Goal: Task Accomplishment & Management: Manage account settings

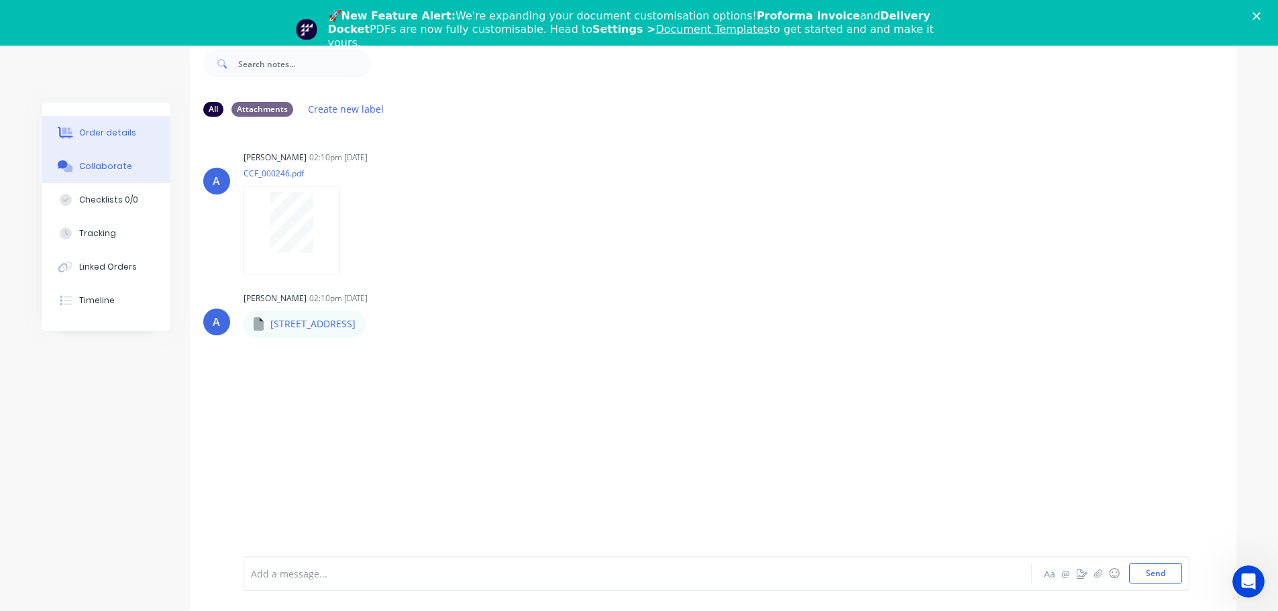
click at [121, 124] on button "Order details" at bounding box center [105, 133] width 127 height 34
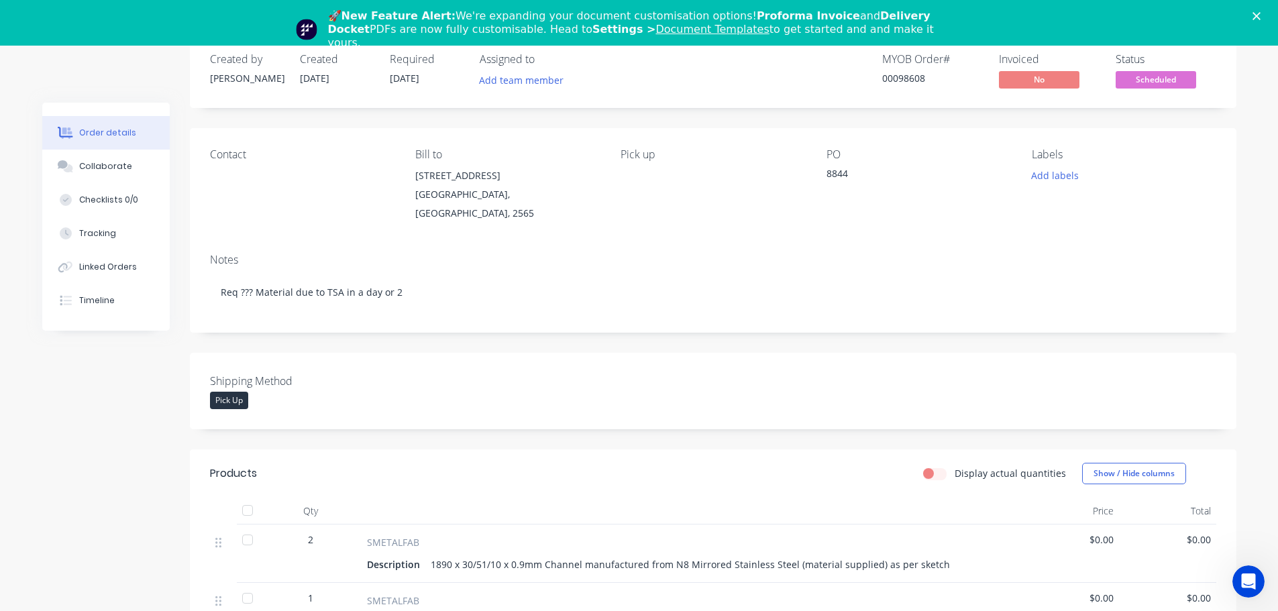
click at [1261, 16] on icon "Close" at bounding box center [1257, 16] width 8 height 8
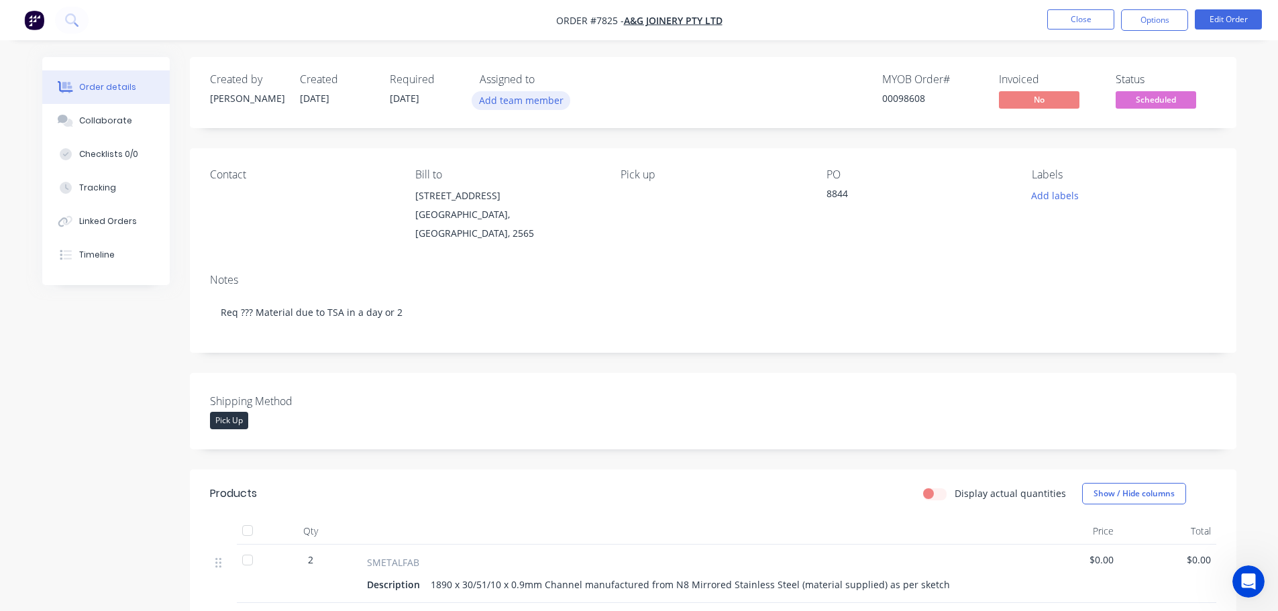
click at [519, 107] on button "Add team member" at bounding box center [521, 100] width 99 height 18
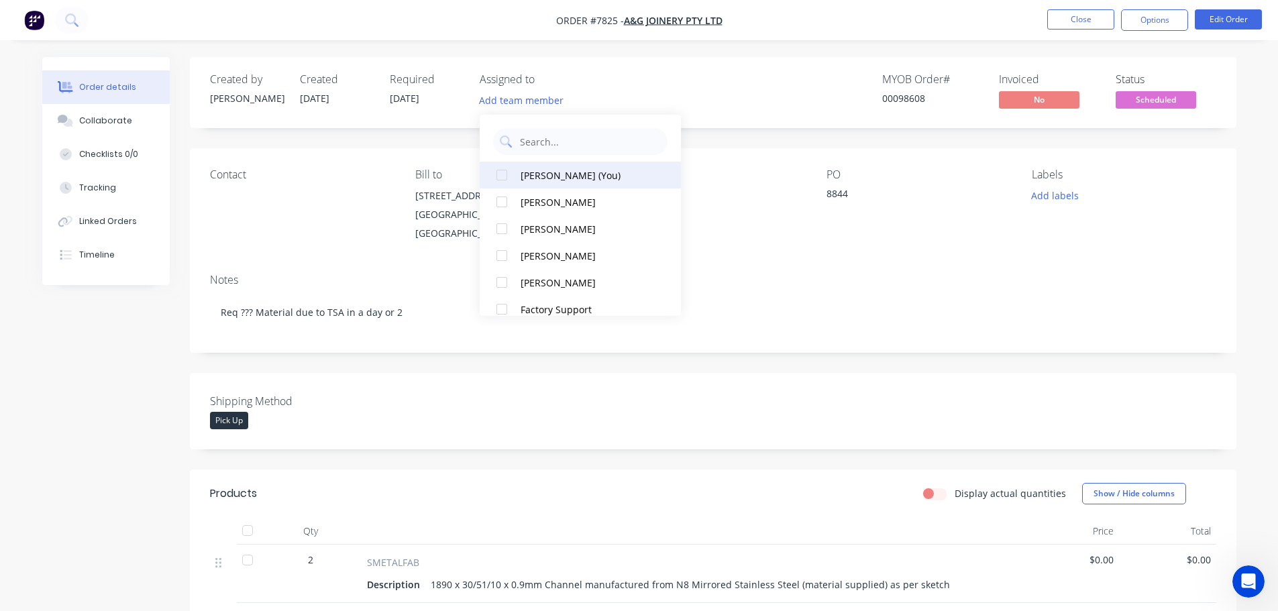
click at [501, 176] on div at bounding box center [501, 175] width 27 height 27
click at [86, 407] on div "Created by Allisa Created 25/08/25 Required 03/09/25 Assigned to HL MYOB Order …" at bounding box center [639, 595] width 1194 height 1076
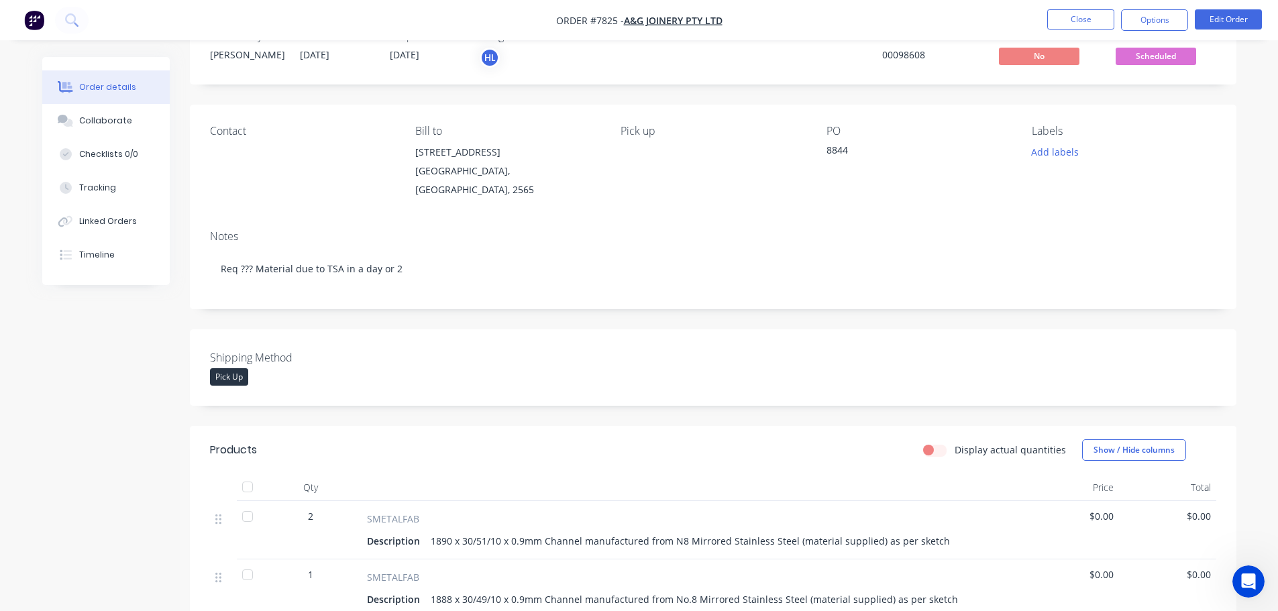
scroll to position [67, 0]
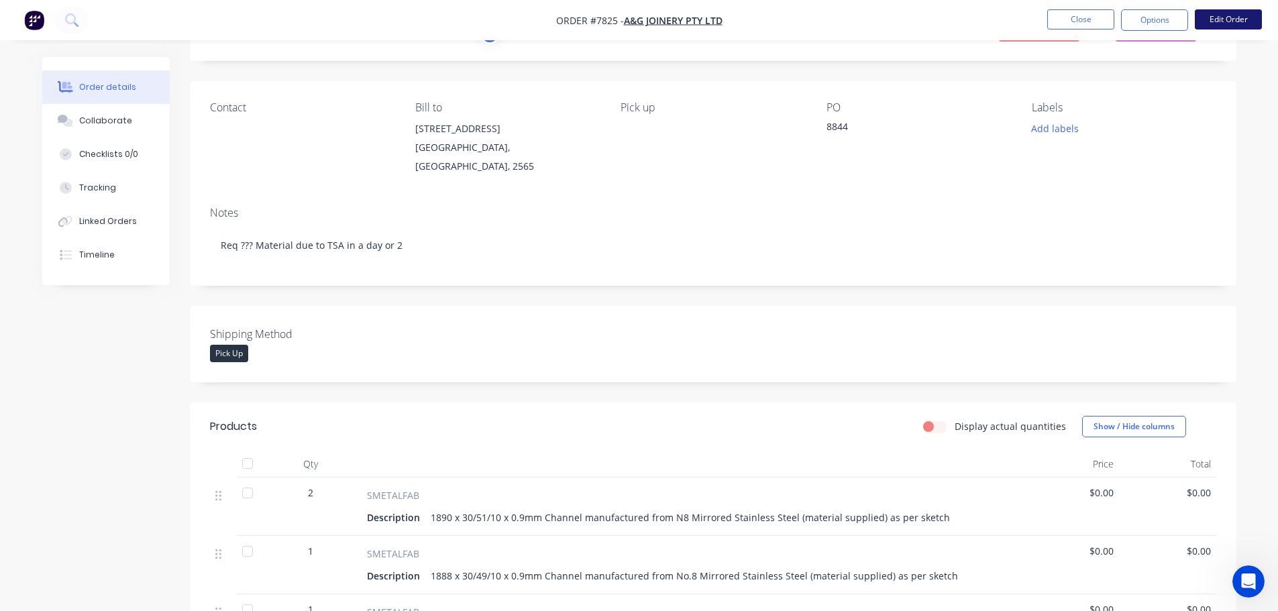
click at [1226, 17] on button "Edit Order" at bounding box center [1228, 19] width 67 height 20
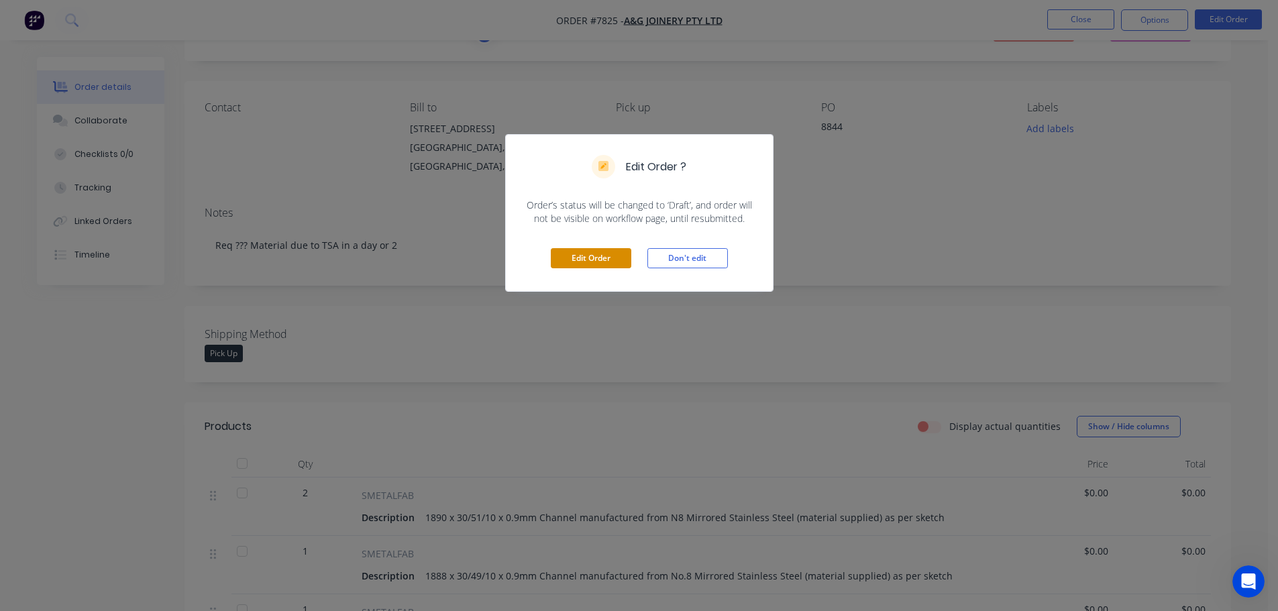
click at [589, 254] on button "Edit Order" at bounding box center [591, 258] width 81 height 20
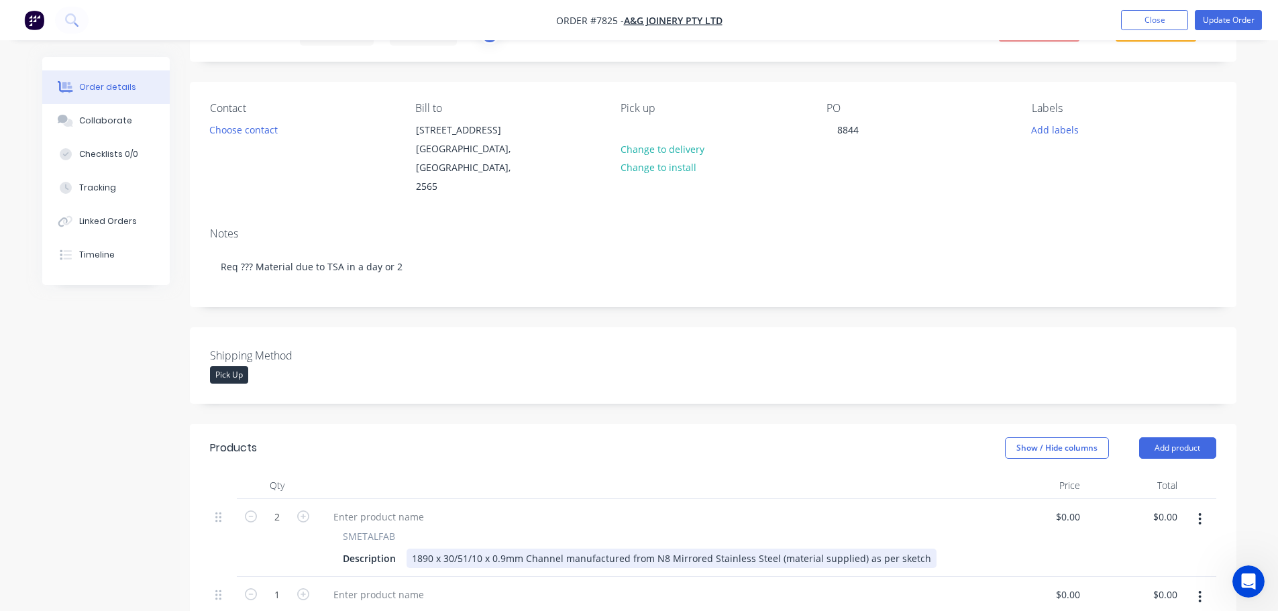
click at [504, 549] on div "1890 x 30/51/10 x 0.9mm Channel manufactured from N8 Mirrored Stainless Steel (…" at bounding box center [672, 558] width 530 height 19
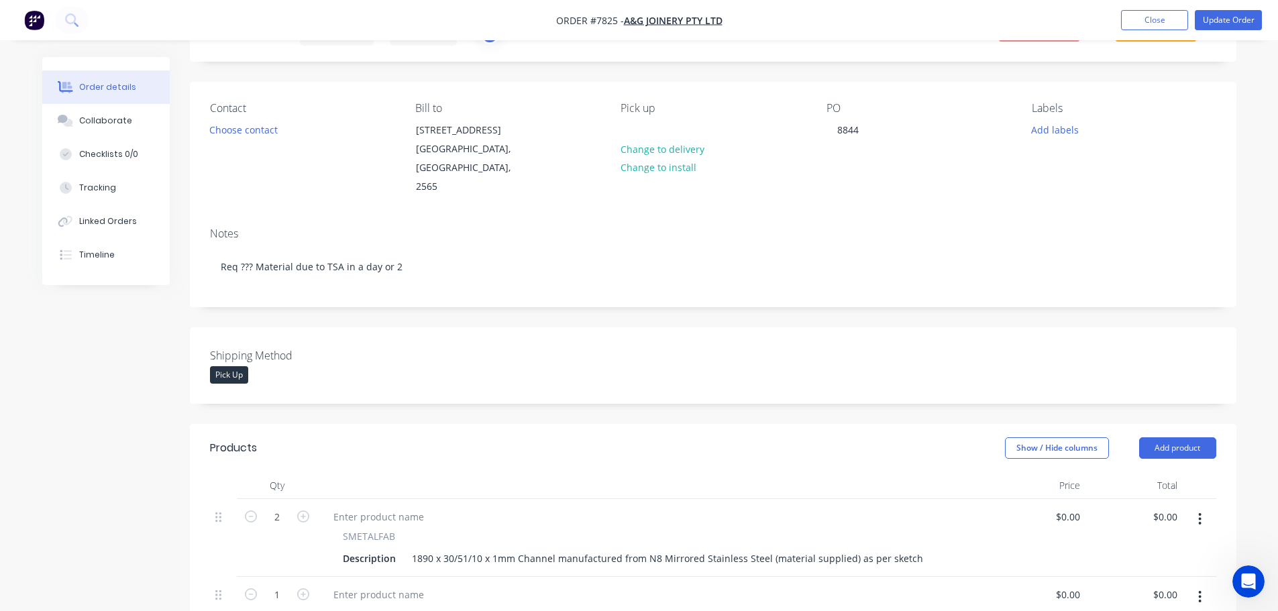
click at [552, 472] on div at bounding box center [652, 485] width 671 height 27
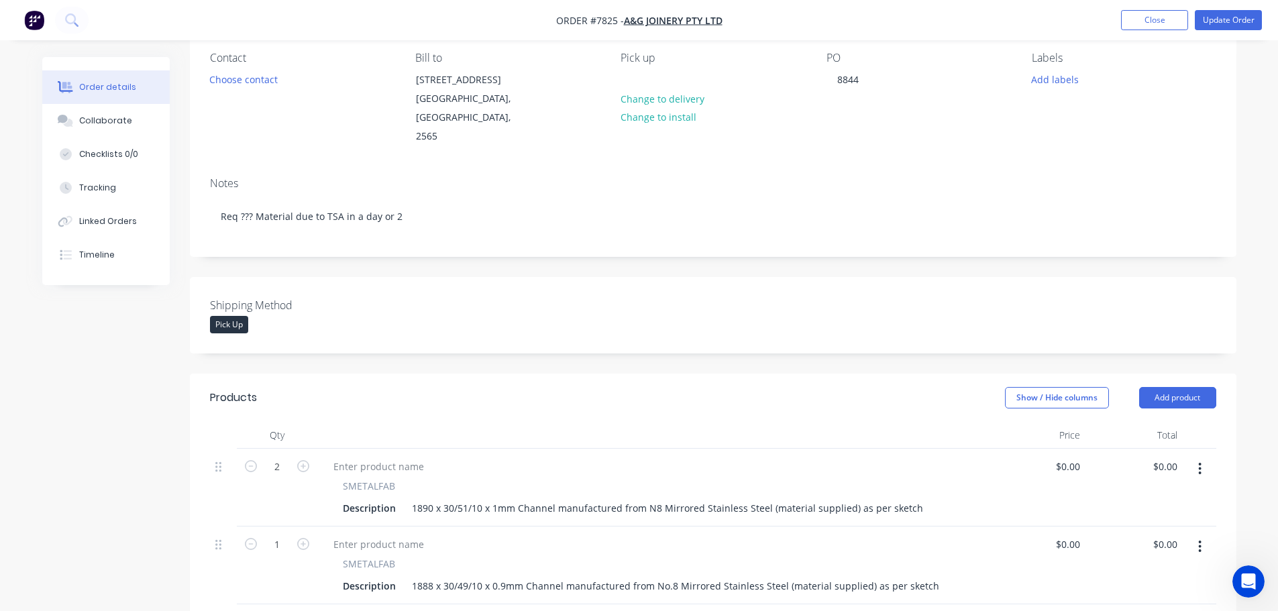
scroll to position [201, 0]
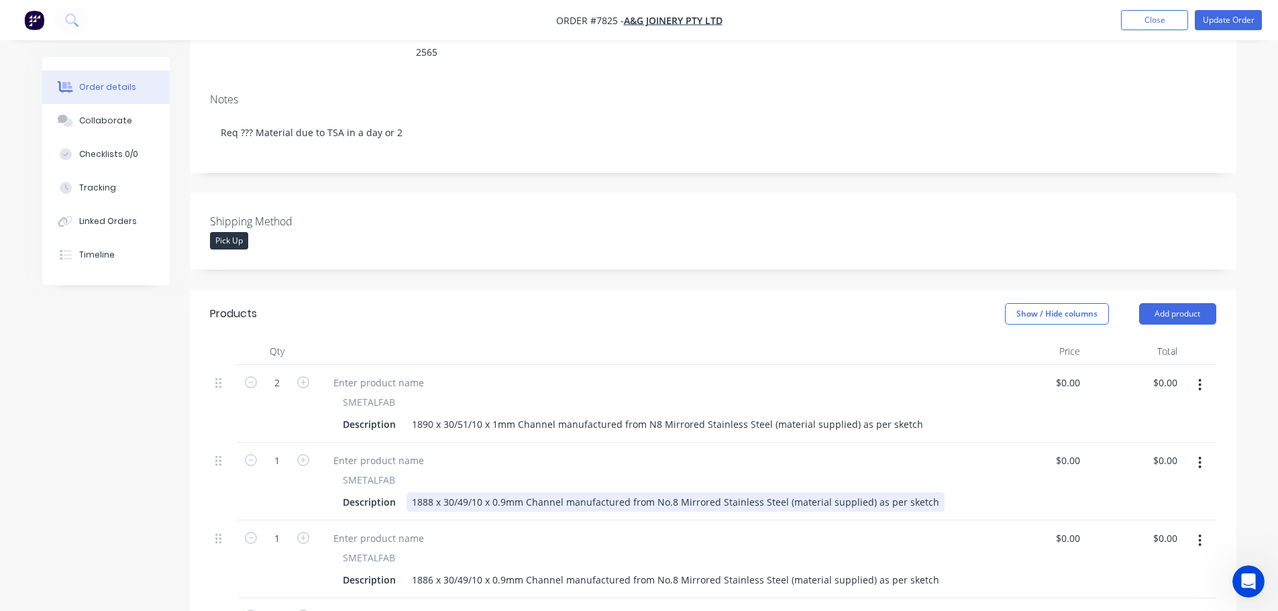
click at [506, 492] on div "1888 x 30/49/10 x 0.9mm Channel manufactured from No.8 Mirrored Stainless Steel…" at bounding box center [676, 501] width 538 height 19
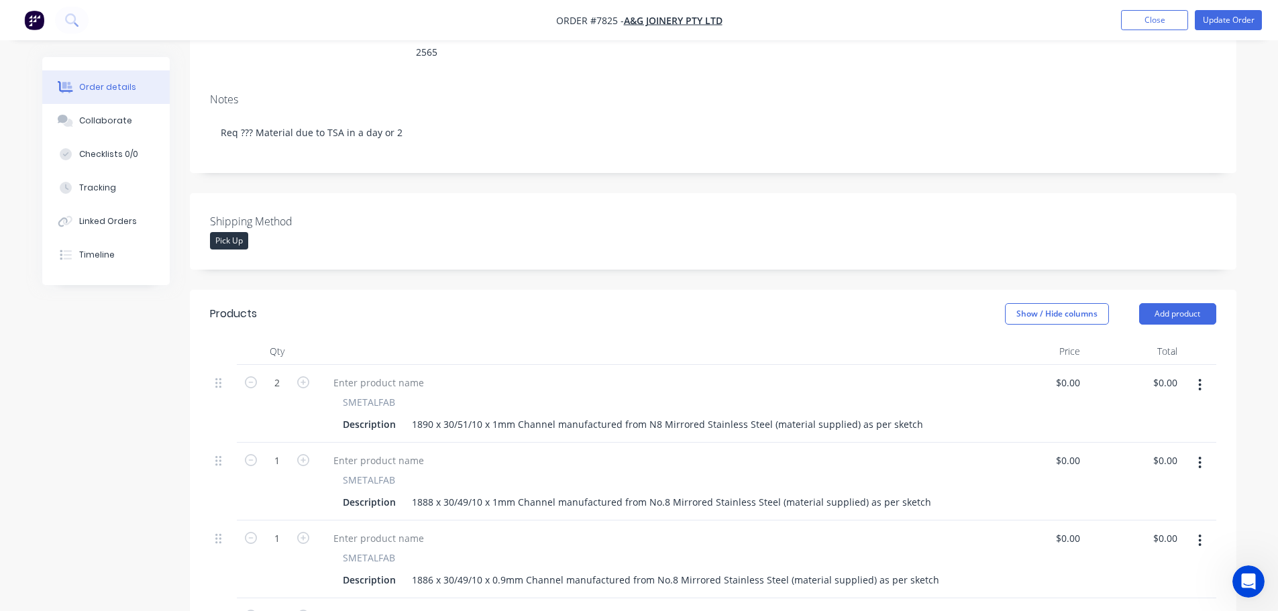
click at [713, 290] on header "Products Show / Hide columns Add product" at bounding box center [713, 314] width 1047 height 48
click at [505, 570] on div "1886 x 30/49/10 x 0.9mm Channel manufactured from No.8 Mirrored Stainless Steel…" at bounding box center [676, 579] width 538 height 19
click at [712, 303] on div "Show / Hide columns Add product" at bounding box center [819, 313] width 792 height 21
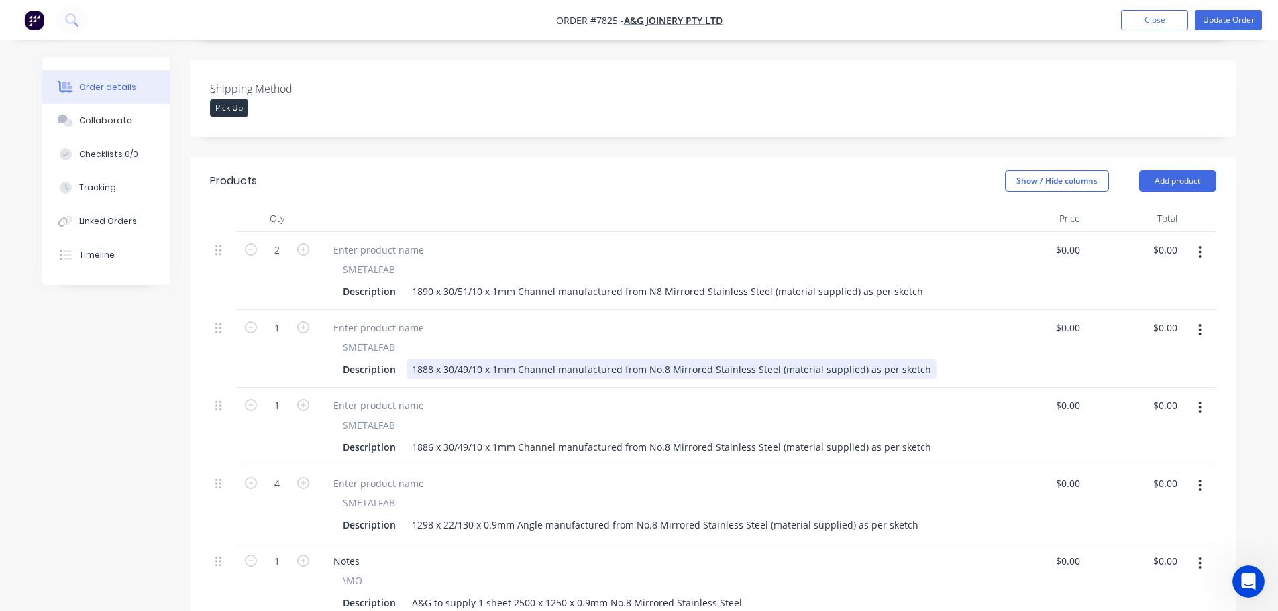
scroll to position [335, 0]
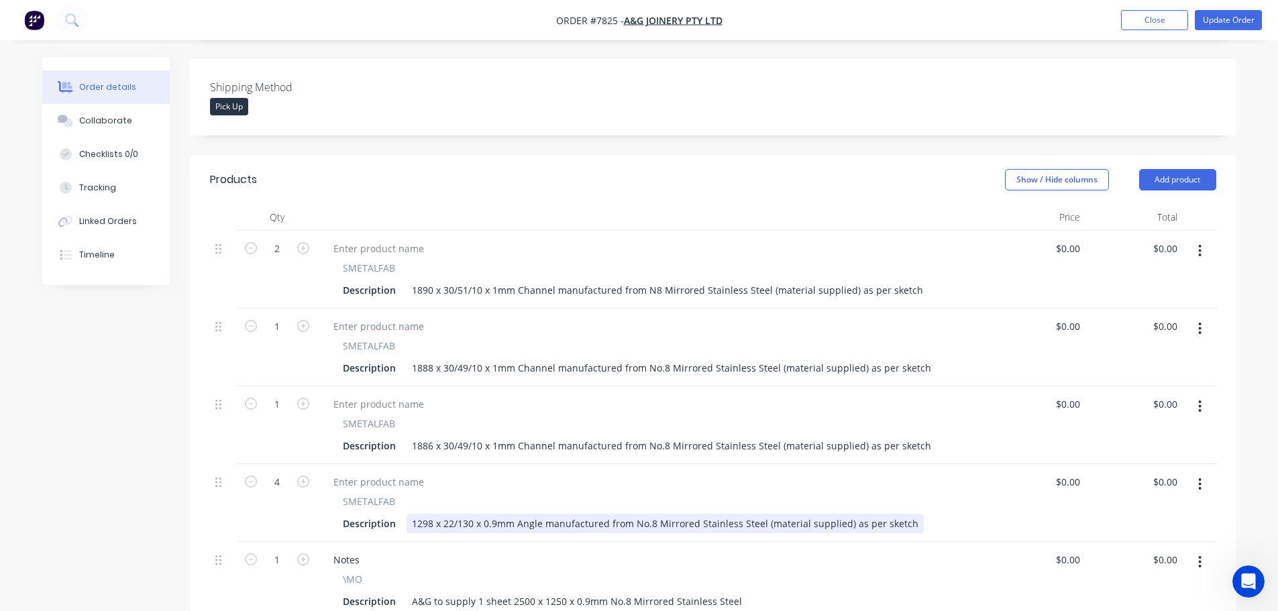
click at [492, 514] on div "1298 x 22/130 x 0.9mm Angle manufactured from No.8 Mirrored Stainless Steel (ma…" at bounding box center [665, 523] width 517 height 19
click at [764, 100] on div "Shipping Method Pick Up" at bounding box center [713, 97] width 1047 height 76
click at [1243, 21] on button "Update Order" at bounding box center [1228, 20] width 67 height 20
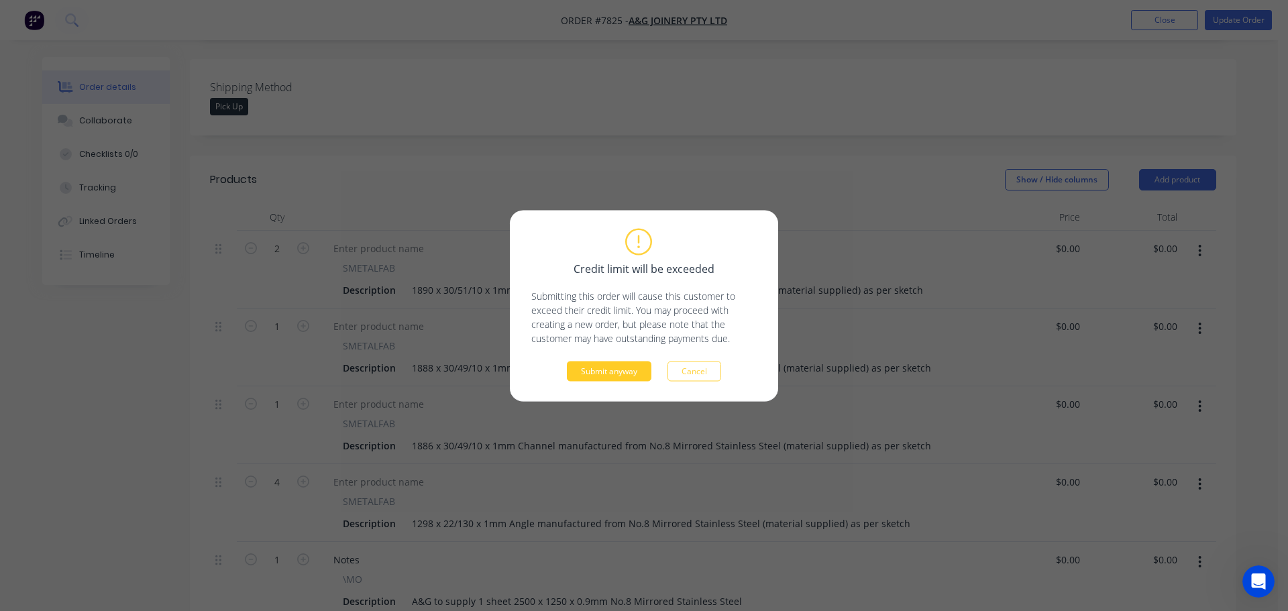
click at [613, 379] on button "Submit anyway" at bounding box center [609, 371] width 85 height 20
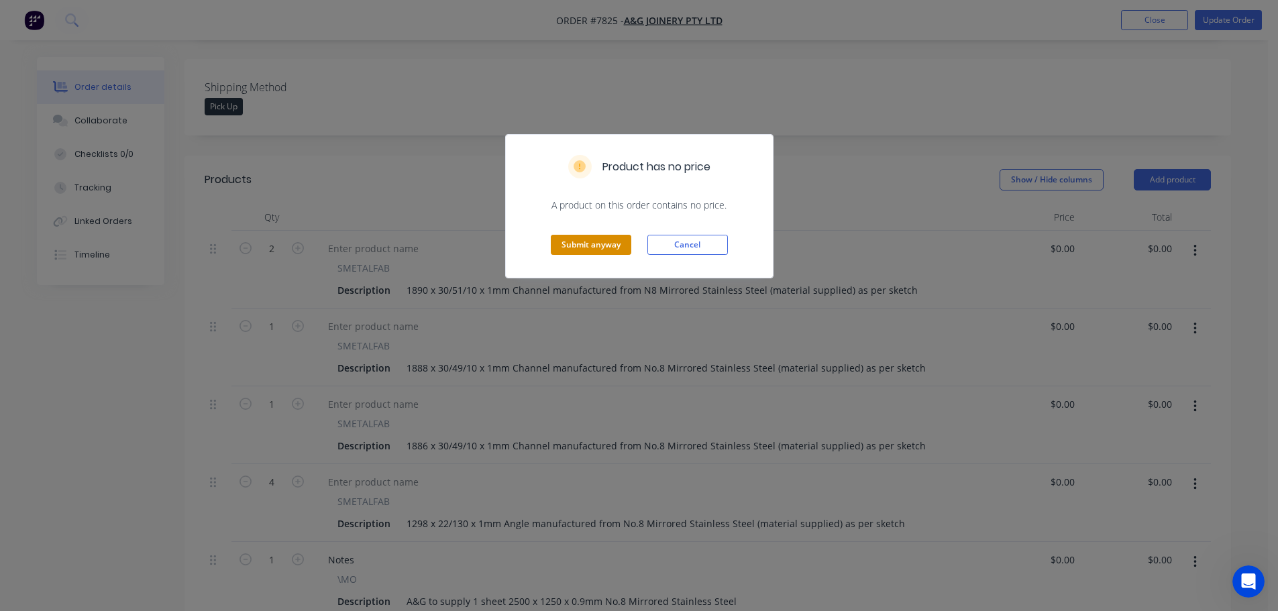
click at [613, 253] on button "Submit anyway" at bounding box center [591, 245] width 81 height 20
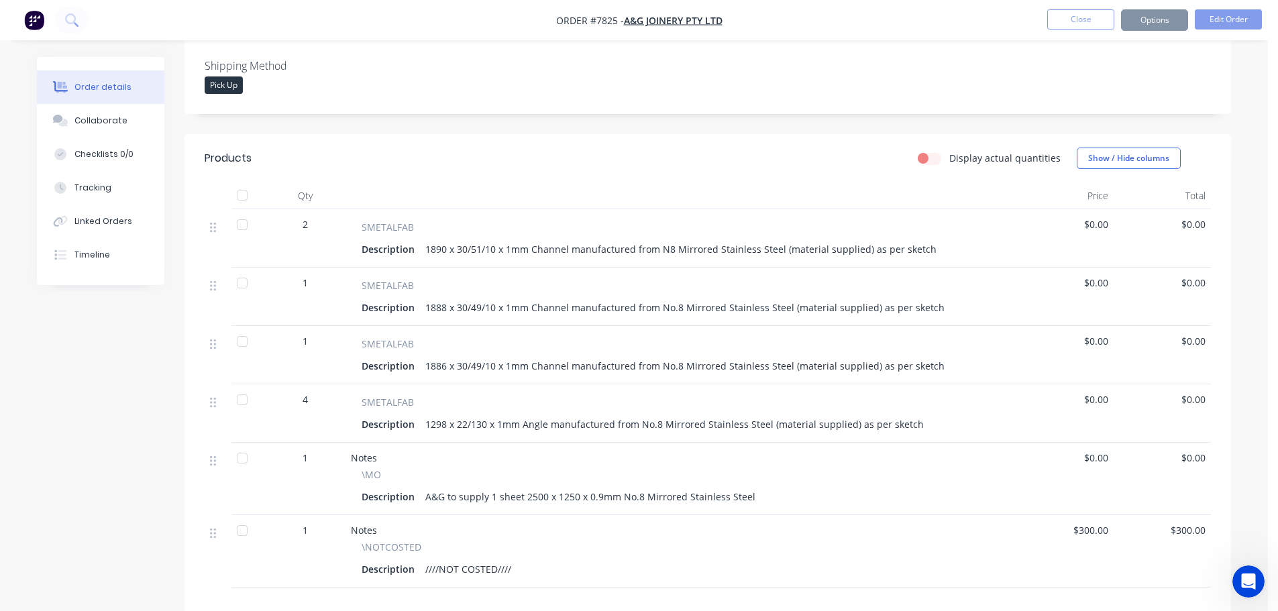
scroll to position [320, 0]
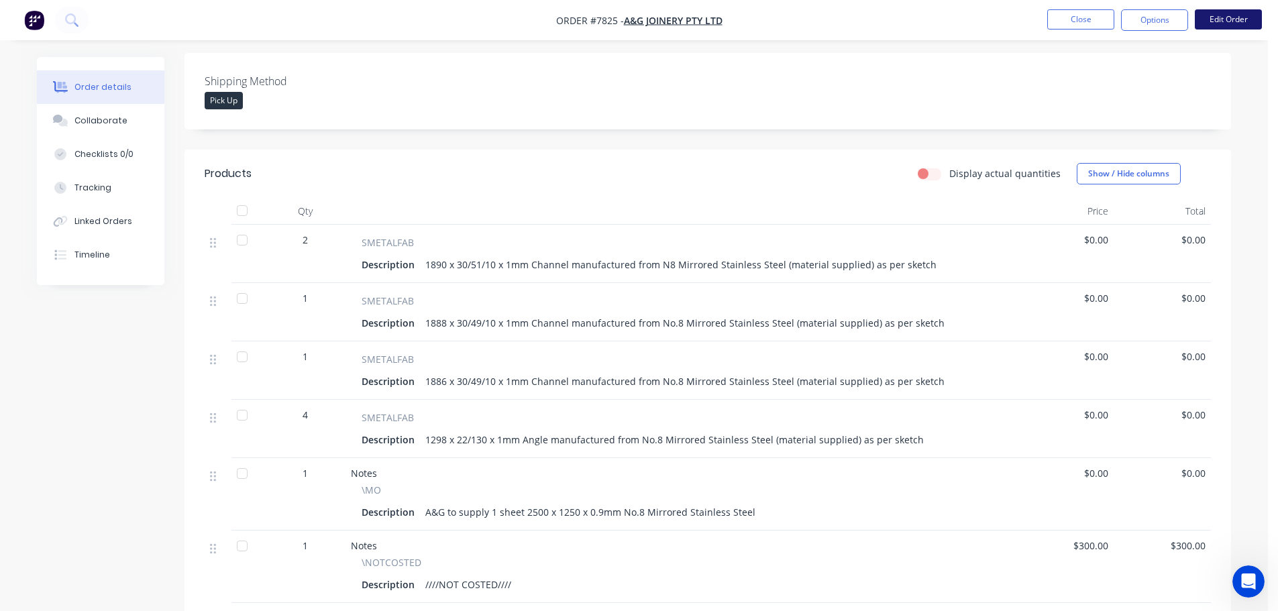
click at [1219, 19] on button "Edit Order" at bounding box center [1228, 19] width 67 height 20
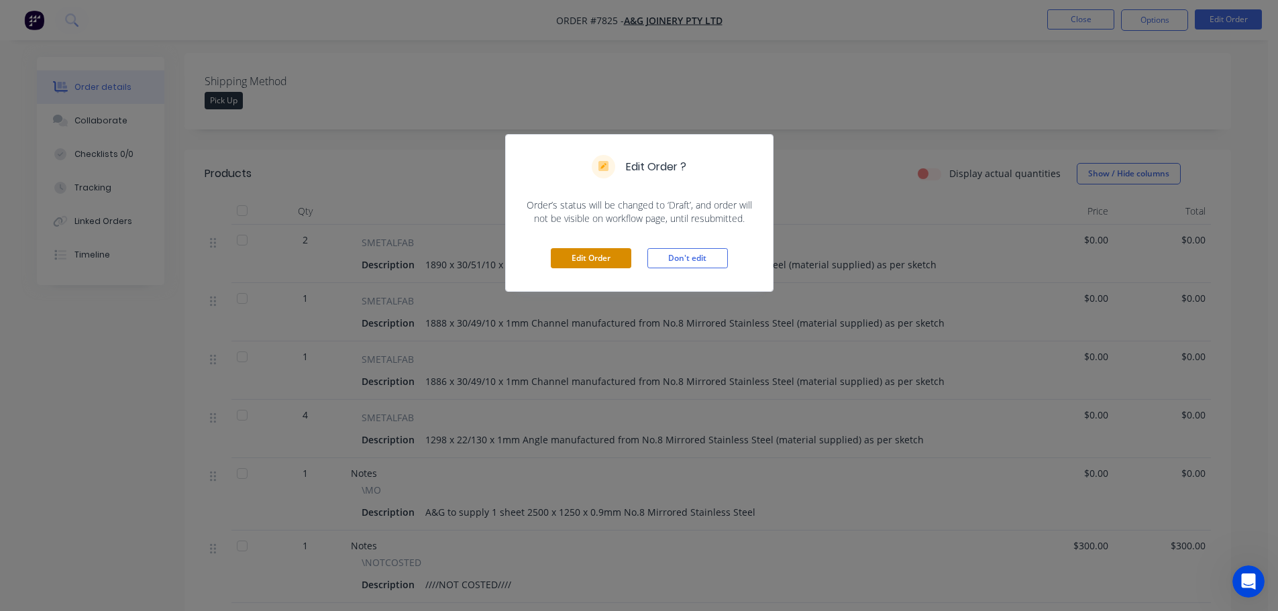
click at [587, 256] on button "Edit Order" at bounding box center [591, 258] width 81 height 20
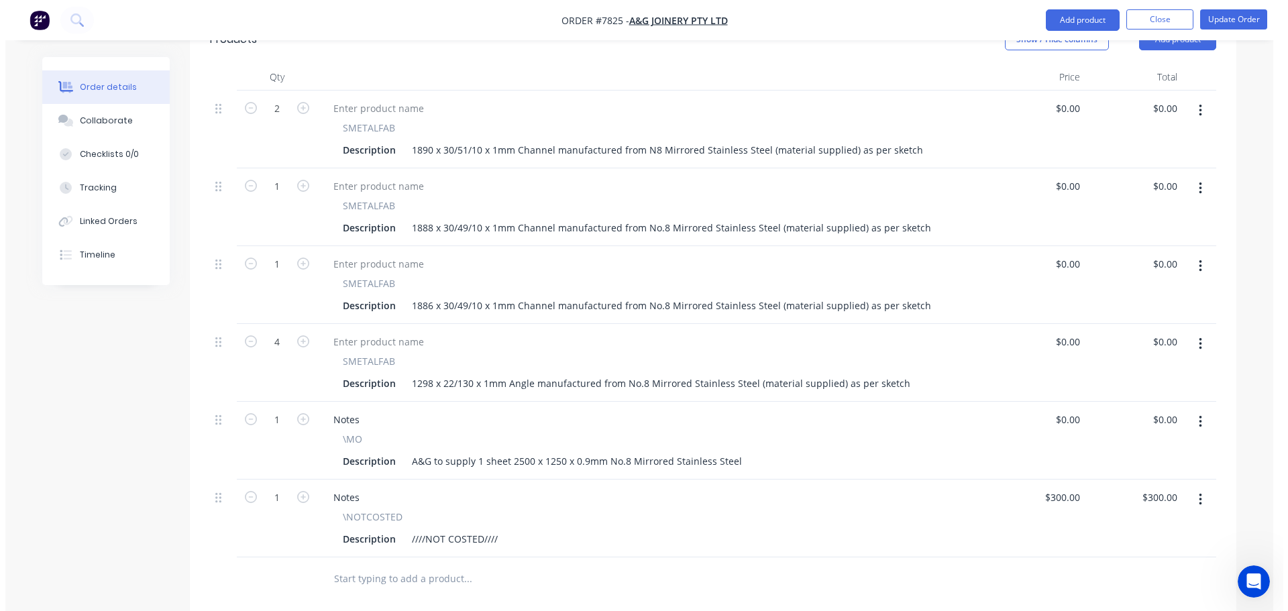
scroll to position [671, 0]
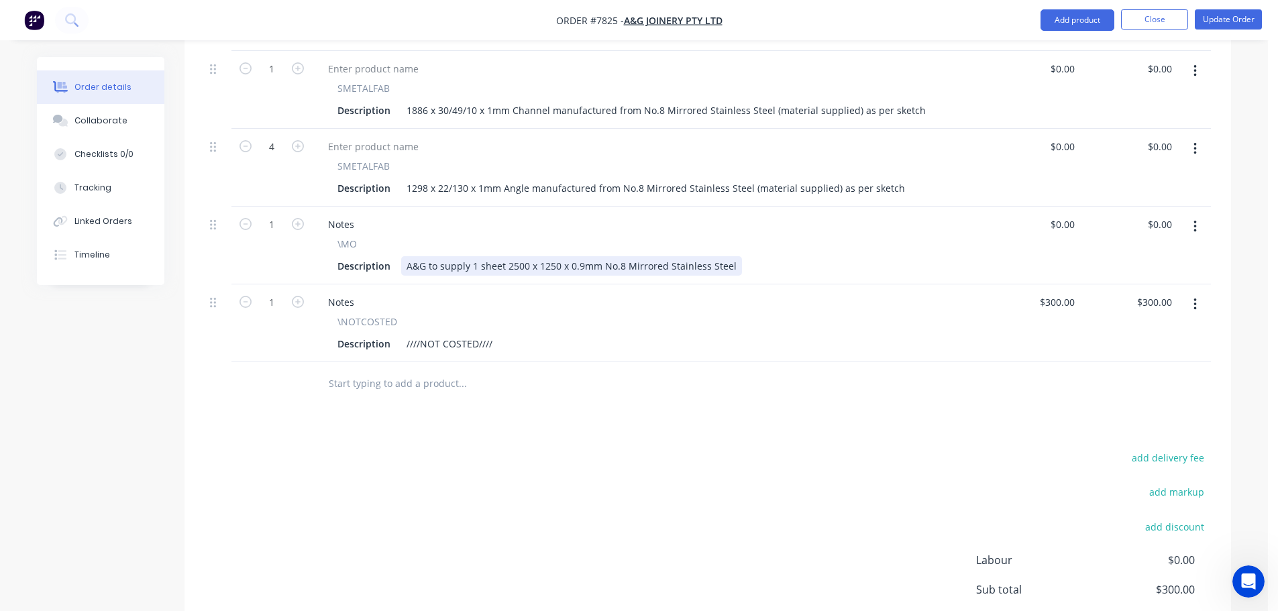
click at [581, 256] on div "A&G to supply 1 sheet 2500 x 1250 x 0.9mm No.8 Mirrored Stainless Steel" at bounding box center [571, 265] width 341 height 19
click at [639, 423] on div "Products Show / Hide columns Add product Qty Price Total 2 SMETALFAB Descriptio…" at bounding box center [708, 259] width 1047 height 878
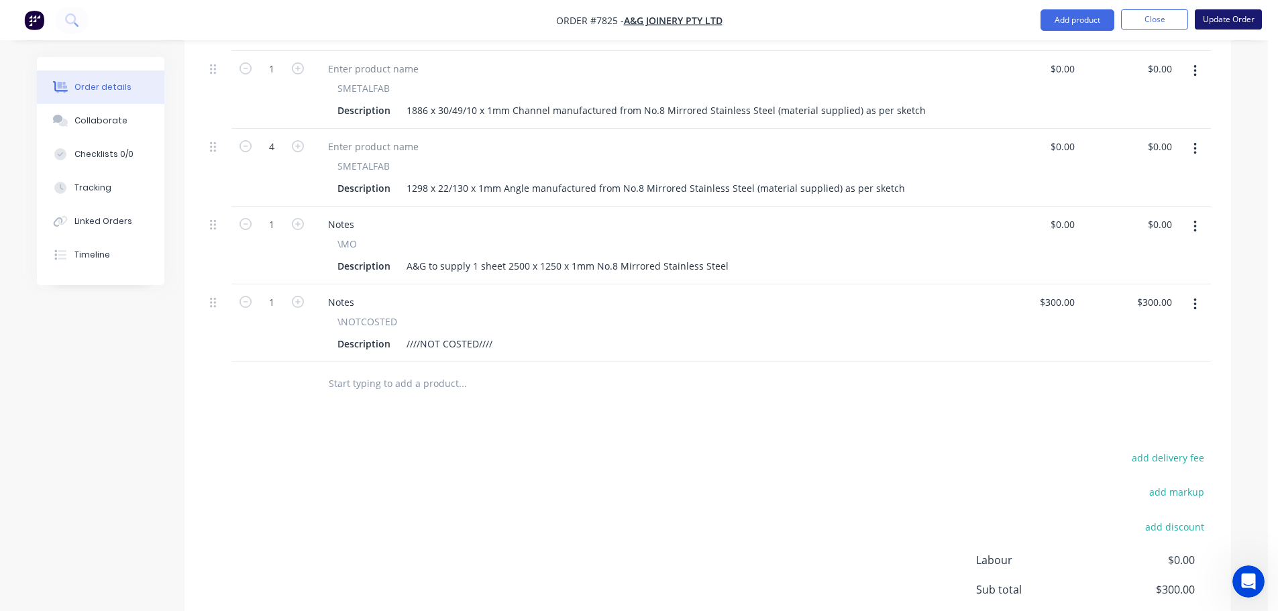
click at [1217, 13] on button "Update Order" at bounding box center [1228, 19] width 67 height 20
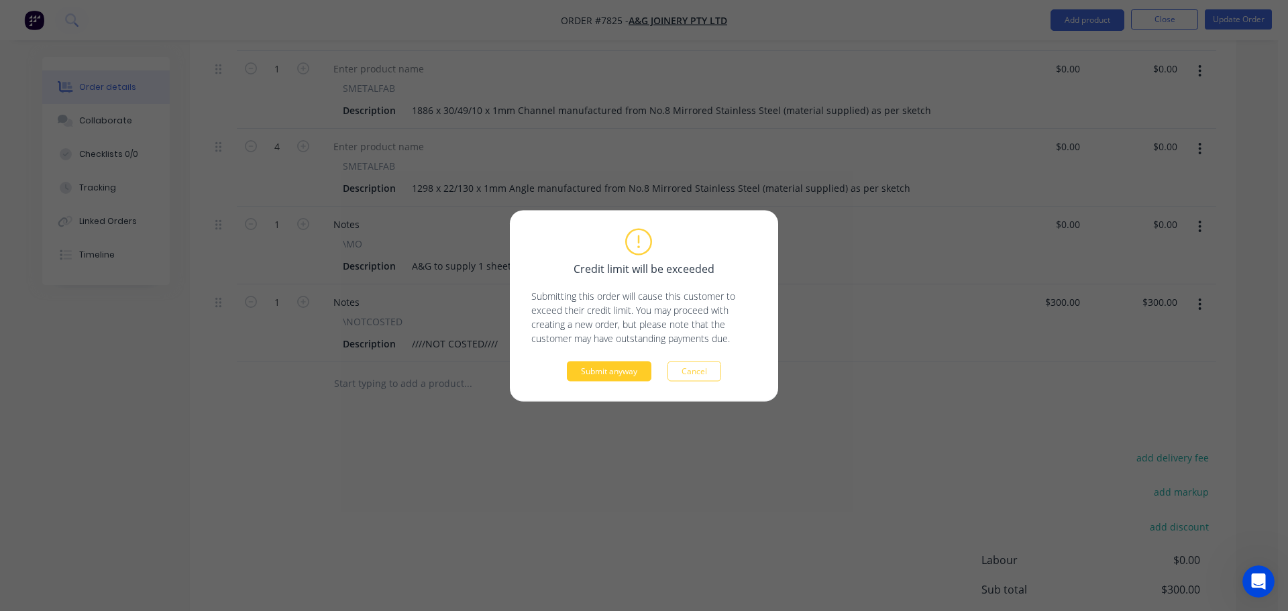
click at [606, 374] on button "Submit anyway" at bounding box center [609, 371] width 85 height 20
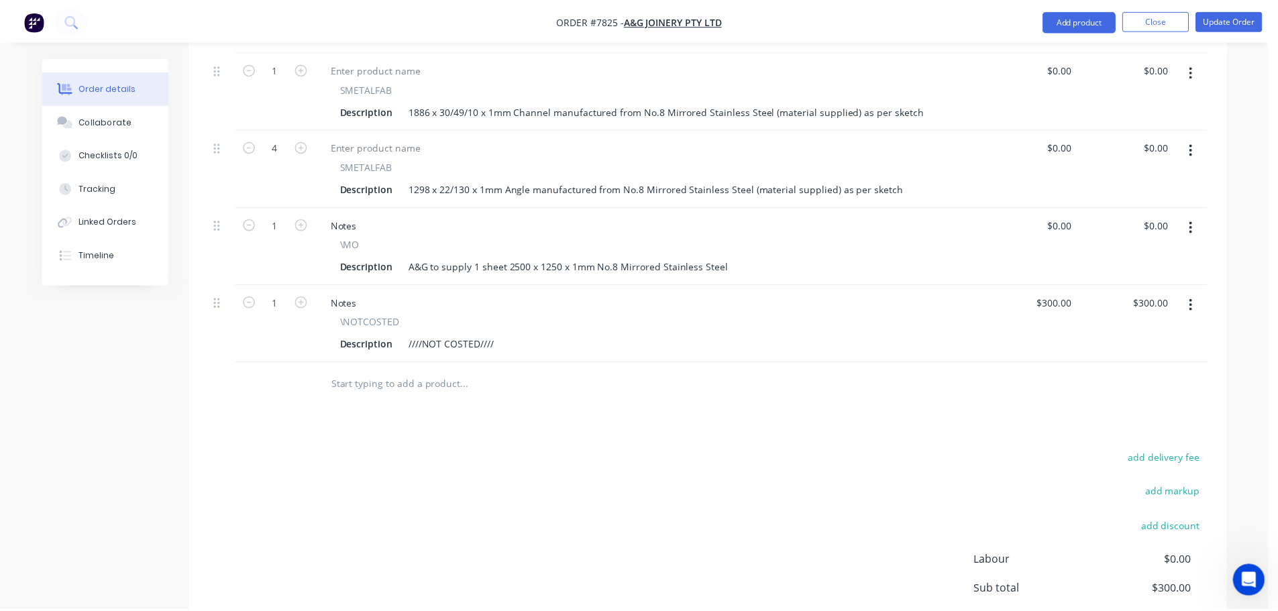
scroll to position [524, 0]
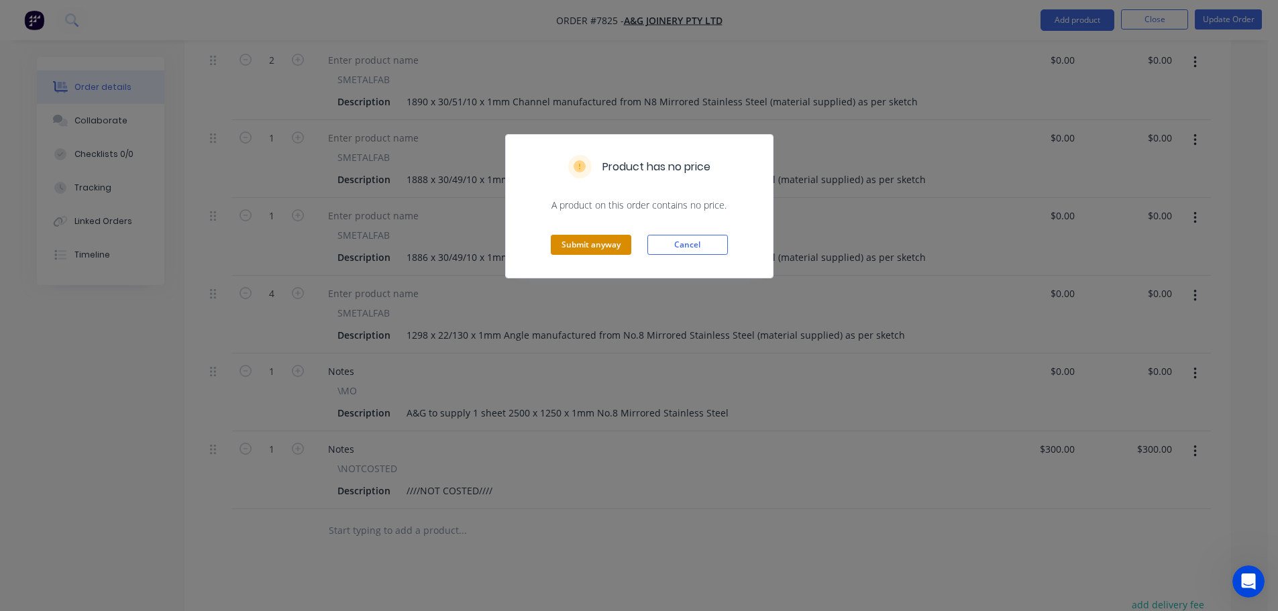
click at [590, 246] on button "Submit anyway" at bounding box center [591, 245] width 81 height 20
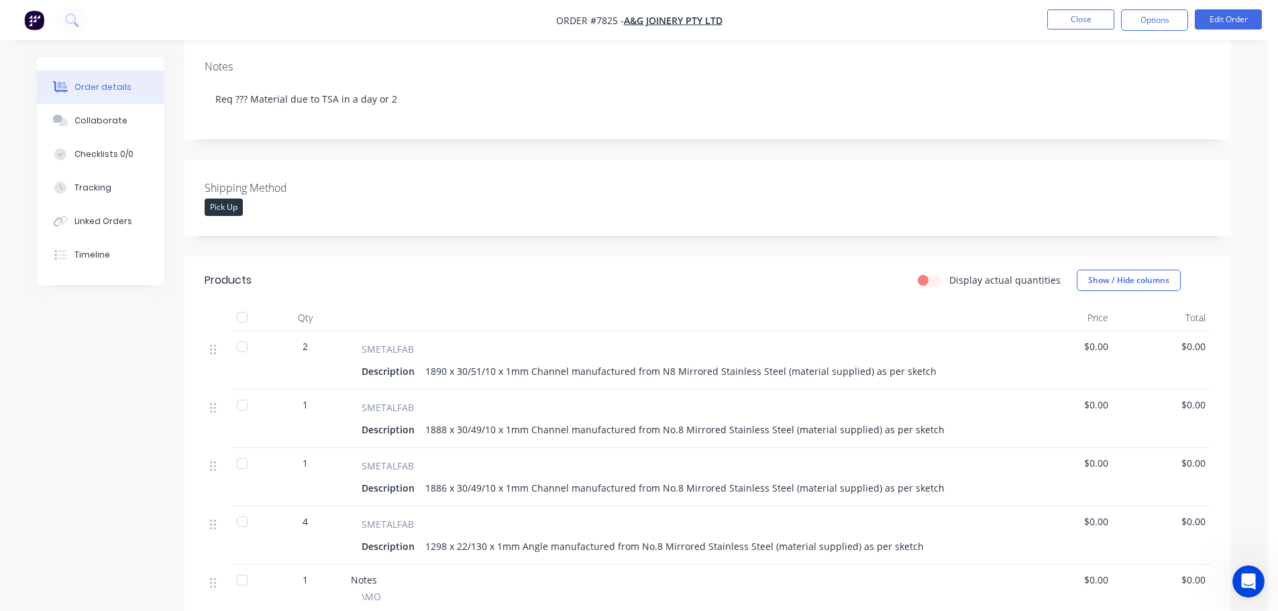
scroll to position [0, 0]
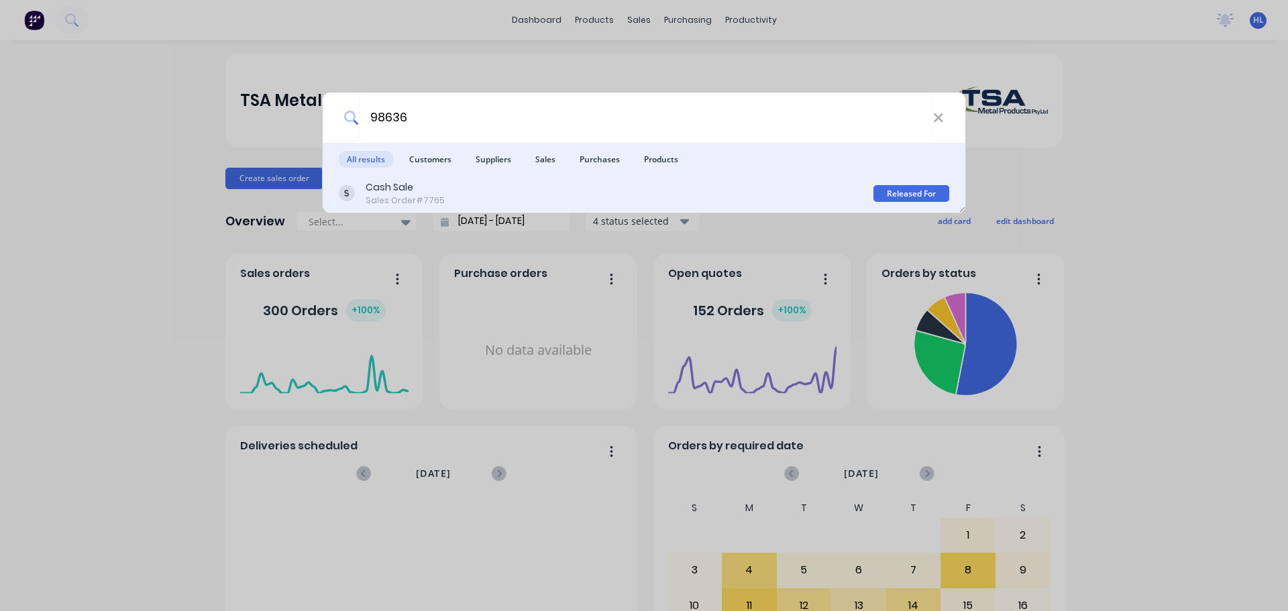
type input "98636"
click at [545, 207] on div "Cash Sale Sales Order #7765 Released For Production" at bounding box center [644, 194] width 643 height 38
click at [448, 207] on div "Cash Sale Sales Order #7765 Released For Production" at bounding box center [644, 194] width 643 height 38
click at [391, 193] on div "Cash Sale" at bounding box center [405, 187] width 79 height 14
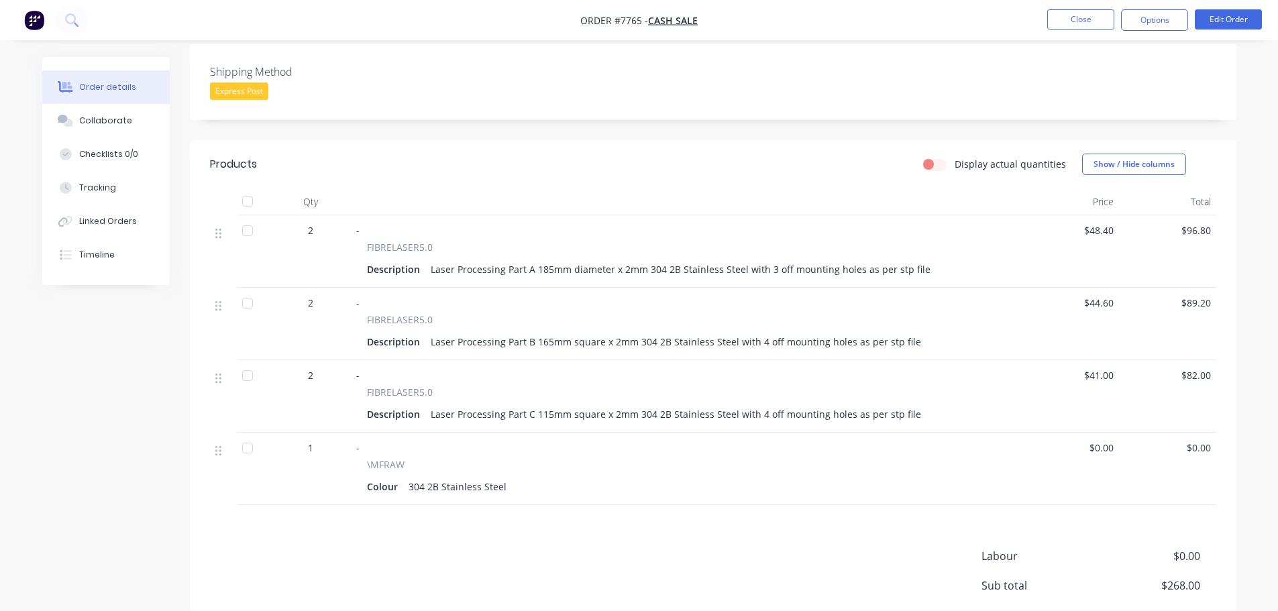
scroll to position [403, 0]
